Goal: Task Accomplishment & Management: Use online tool/utility

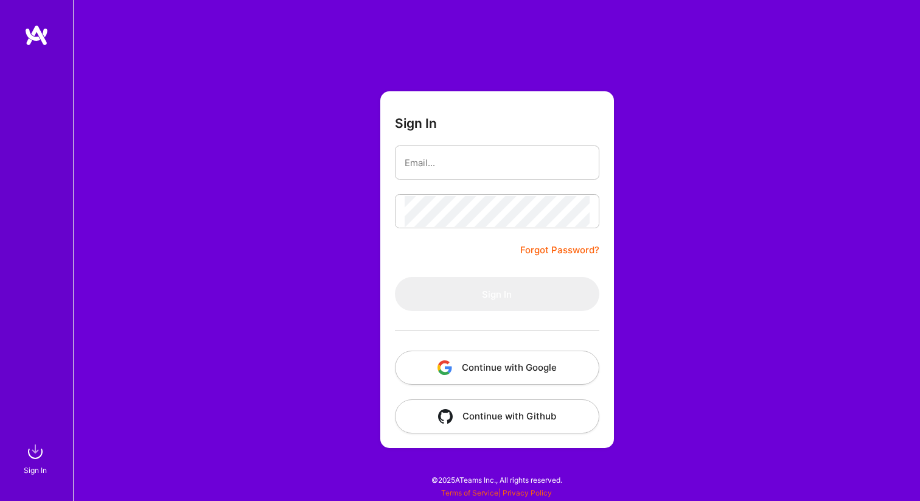
click at [491, 361] on button "Continue with Google" at bounding box center [497, 368] width 204 height 34
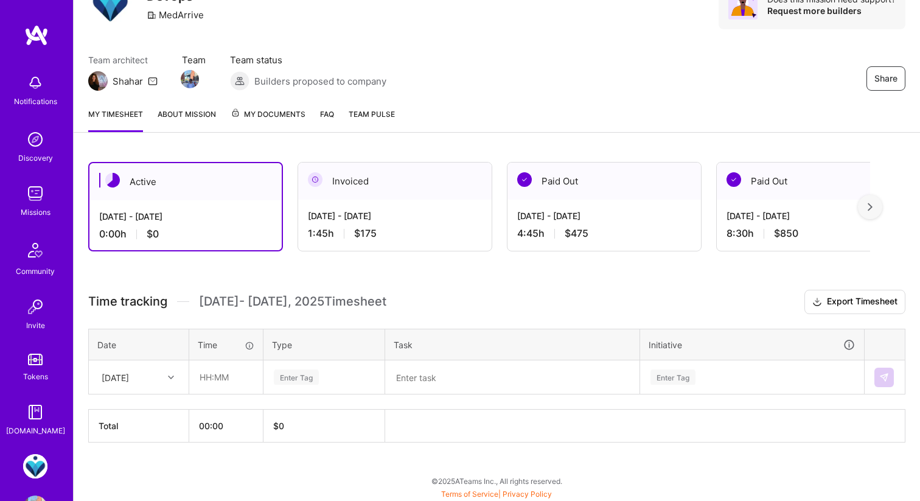
scroll to position [63, 0]
click at [226, 363] on input "text" at bounding box center [226, 376] width 72 height 32
type input "01:30"
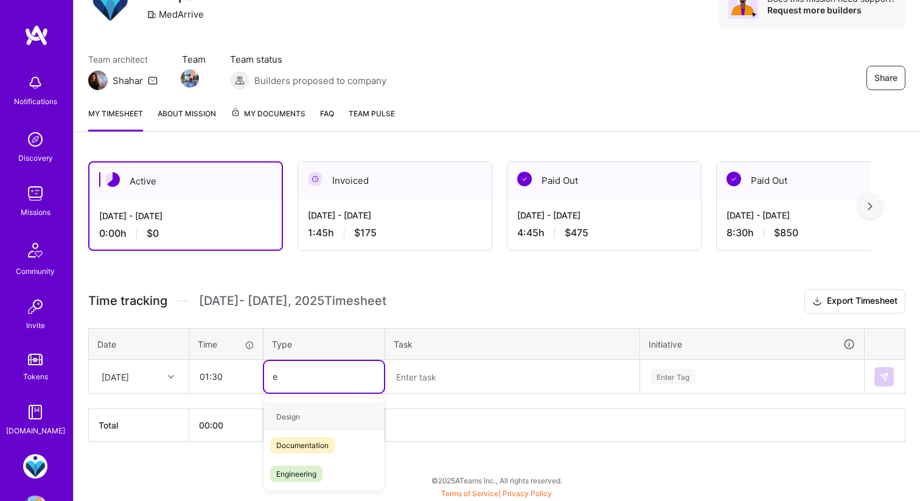
type input "en"
click at [316, 447] on span "Engineering" at bounding box center [296, 445] width 52 height 16
click at [404, 379] on textarea at bounding box center [512, 377] width 252 height 32
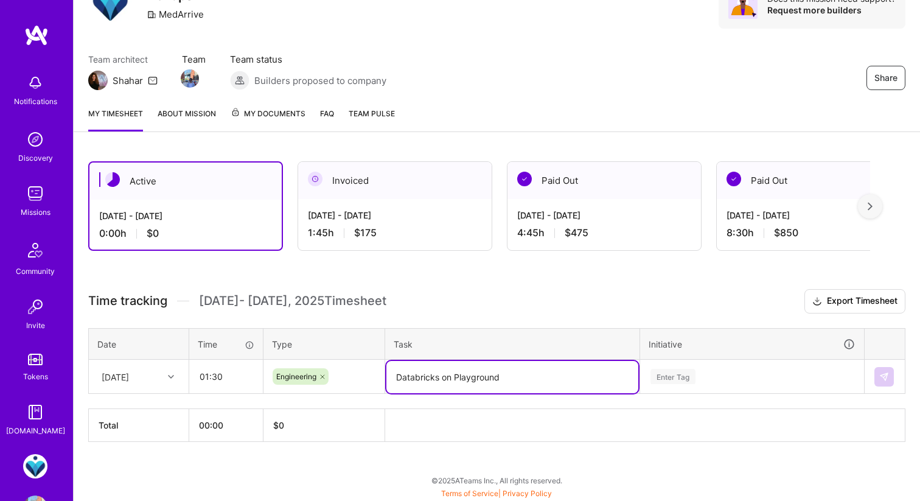
type textarea "Databricks on Playground"
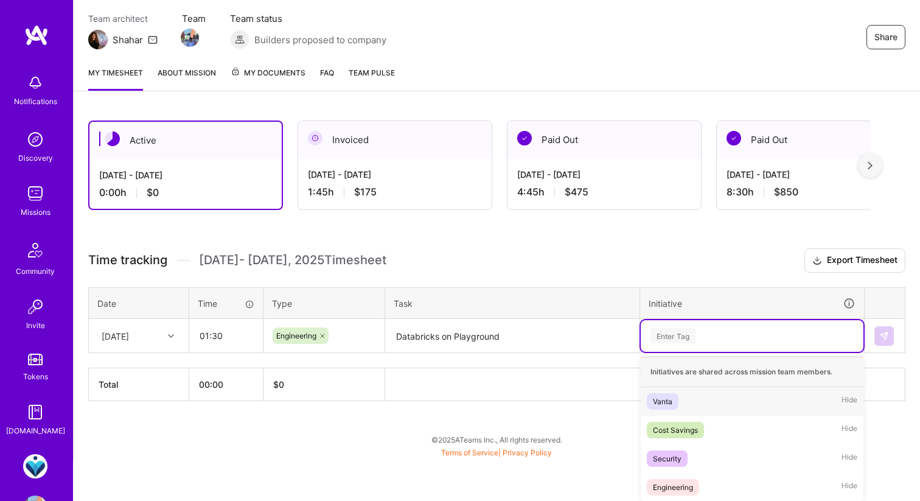
click at [664, 352] on div "option Vanta focused, 1 of 4. 4 results available. Use Up and Down to choose op…" at bounding box center [752, 336] width 223 height 32
click at [688, 477] on div "Engineering Hide" at bounding box center [752, 487] width 223 height 29
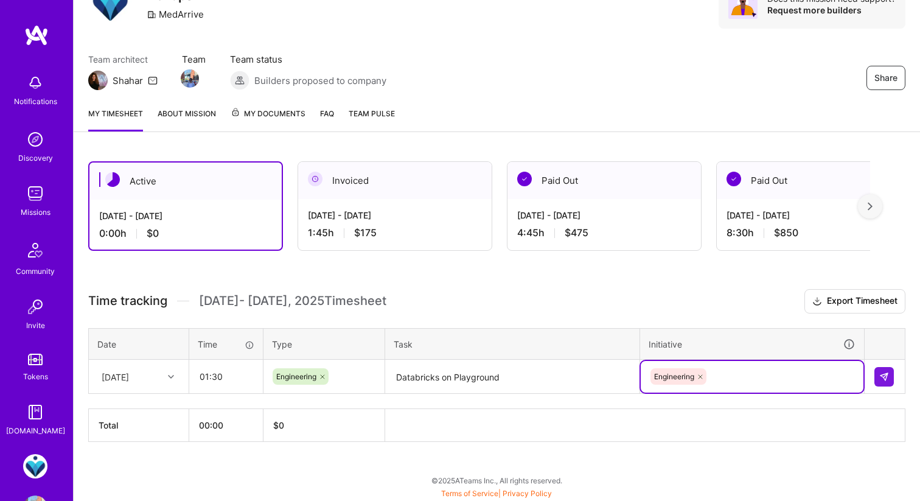
click at [129, 376] on div "[DATE]" at bounding box center [115, 376] width 27 height 13
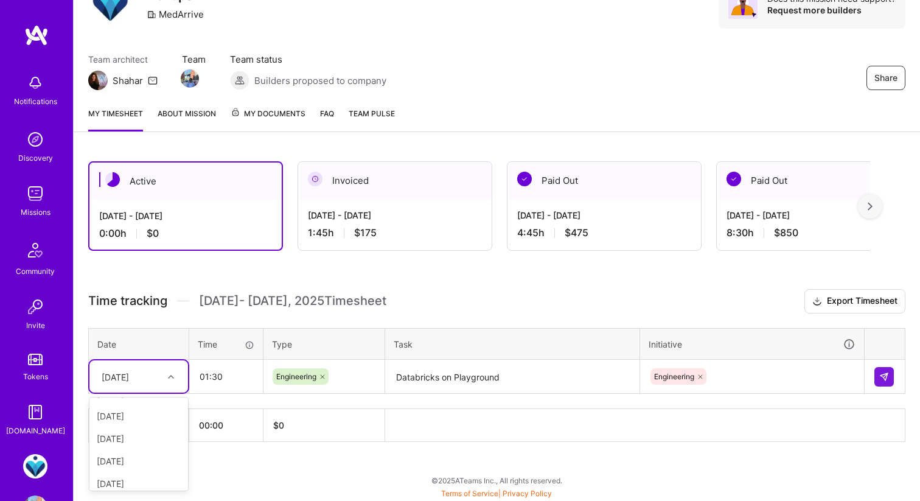
scroll to position [69, 0]
click at [135, 473] on div "[DATE]" at bounding box center [138, 477] width 99 height 23
click at [887, 369] on button at bounding box center [884, 376] width 19 height 19
